Goal: Task Accomplishment & Management: Manage account settings

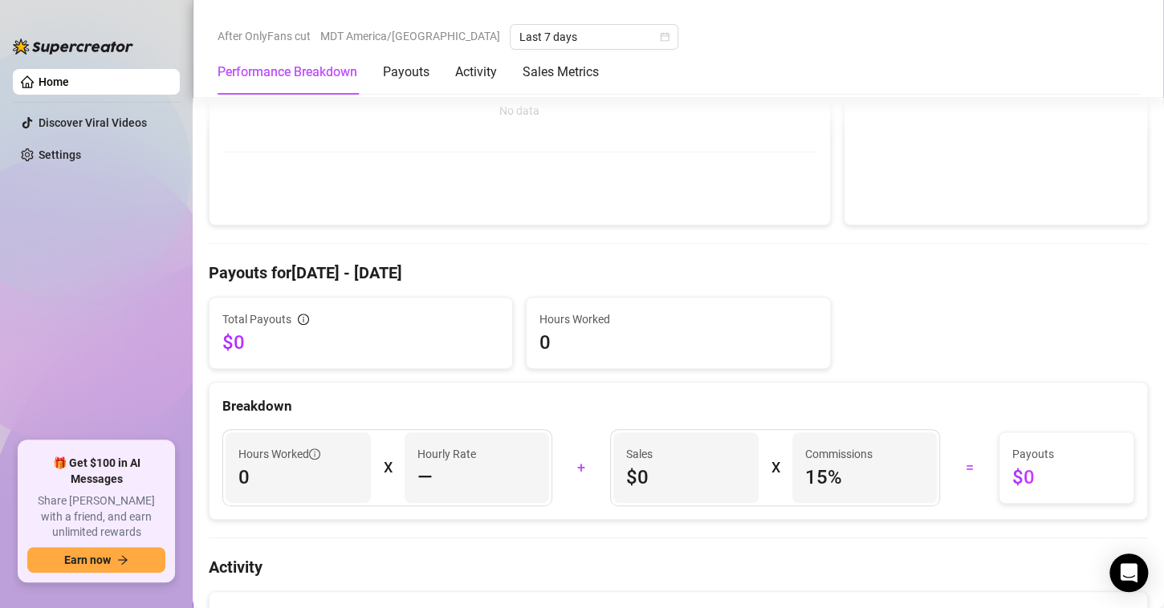
scroll to position [349, 0]
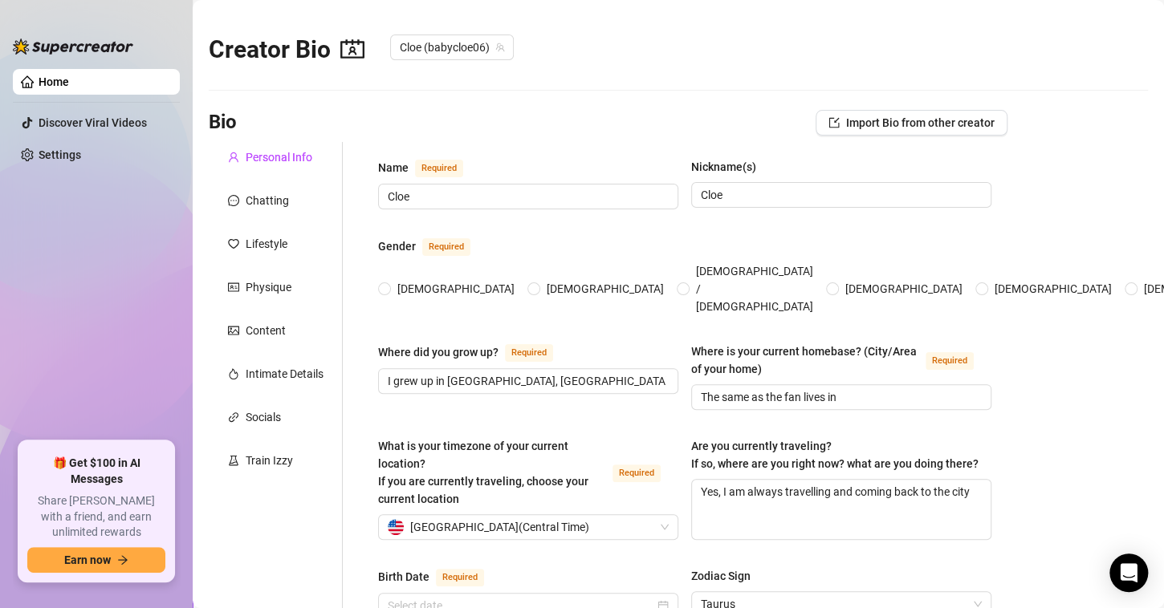
radio input "true"
type input "[DATE]"
click at [251, 209] on div "Chatting" at bounding box center [276, 200] width 134 height 30
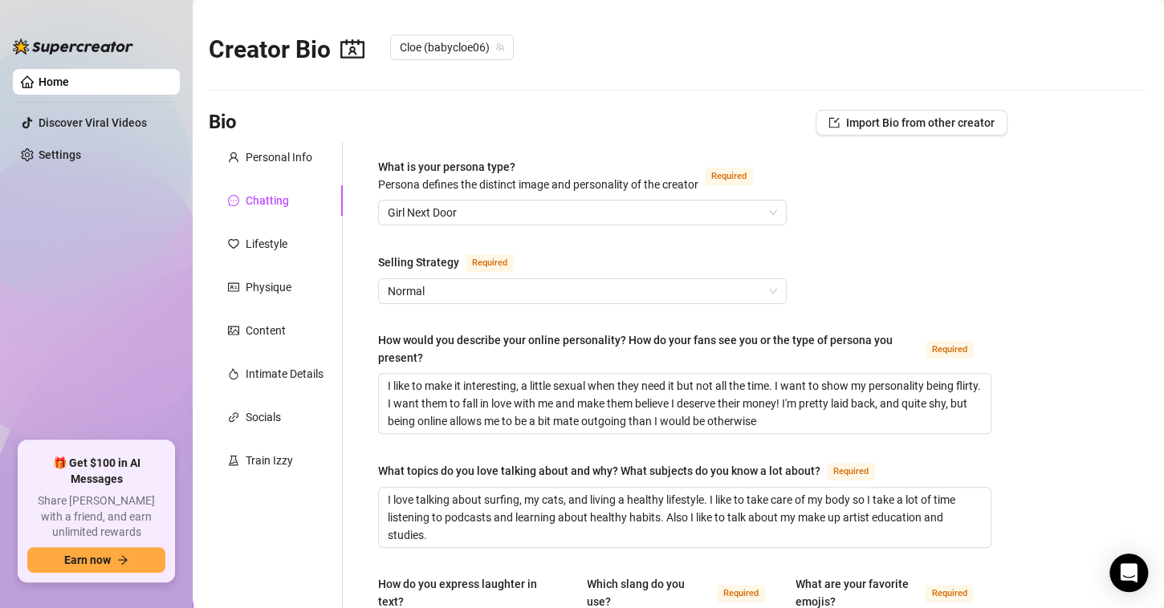
click at [251, 209] on div "Chatting" at bounding box center [276, 200] width 134 height 30
click at [256, 202] on div "Chatting" at bounding box center [267, 201] width 43 height 18
click at [291, 150] on div "Personal Info" at bounding box center [279, 157] width 67 height 18
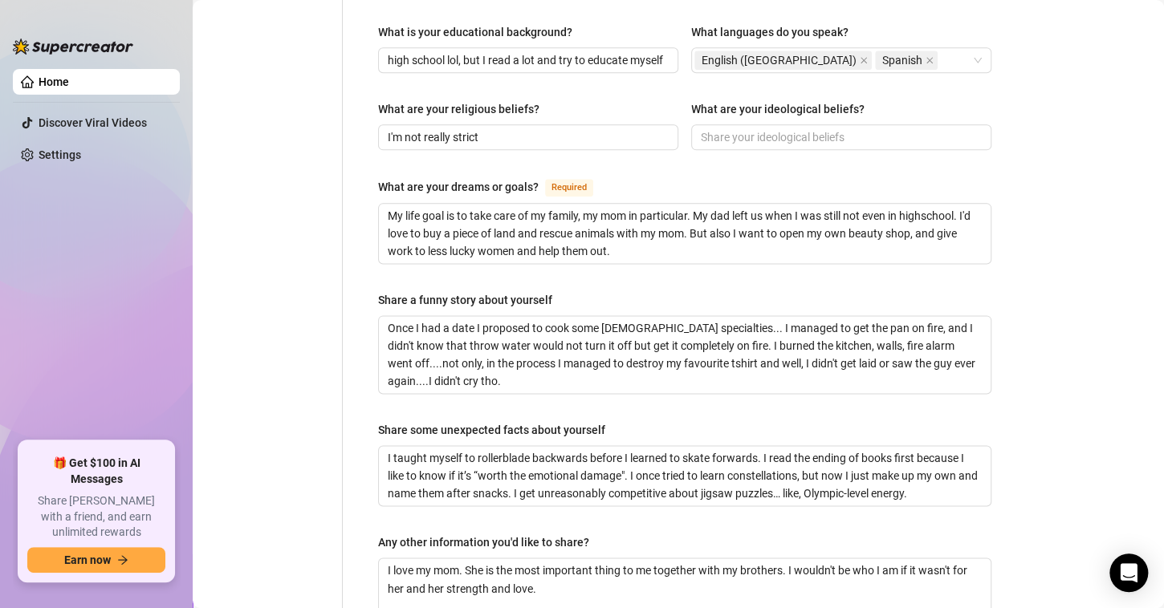
scroll to position [875, 0]
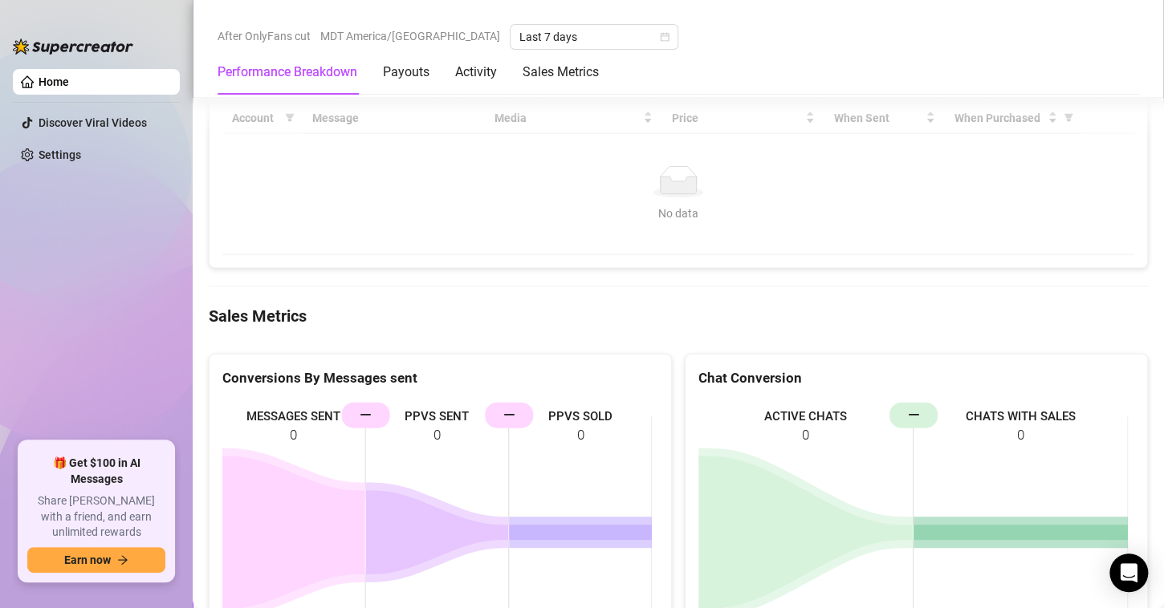
scroll to position [1528, 0]
